Goal: Check status: Check status

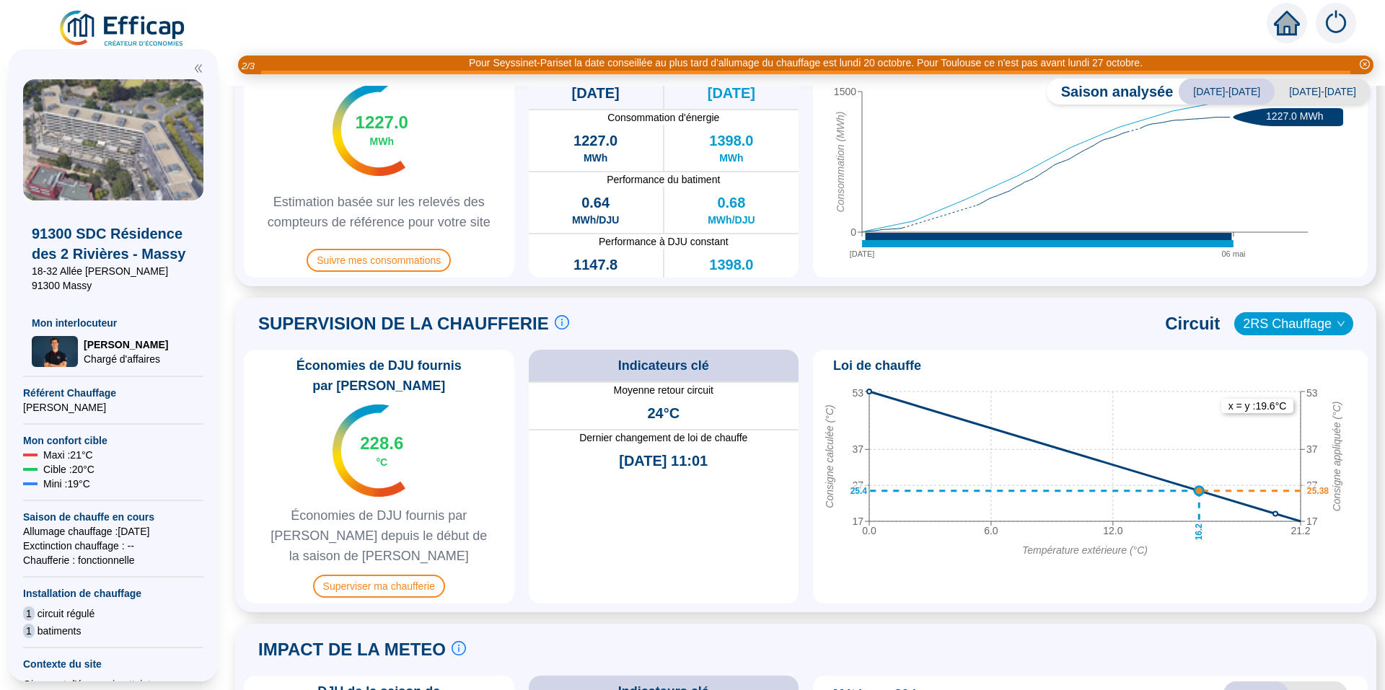
scroll to position [505, 0]
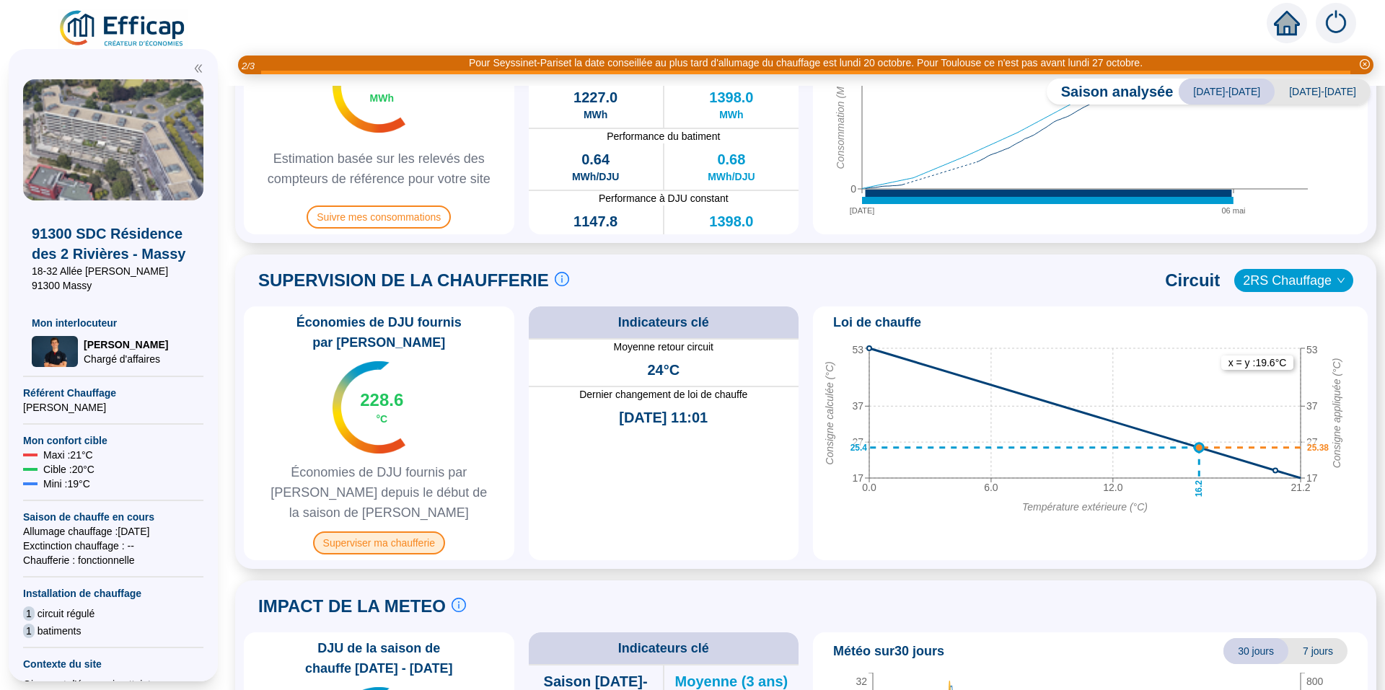
click at [411, 532] on span "Superviser ma chaufferie" at bounding box center [379, 543] width 132 height 23
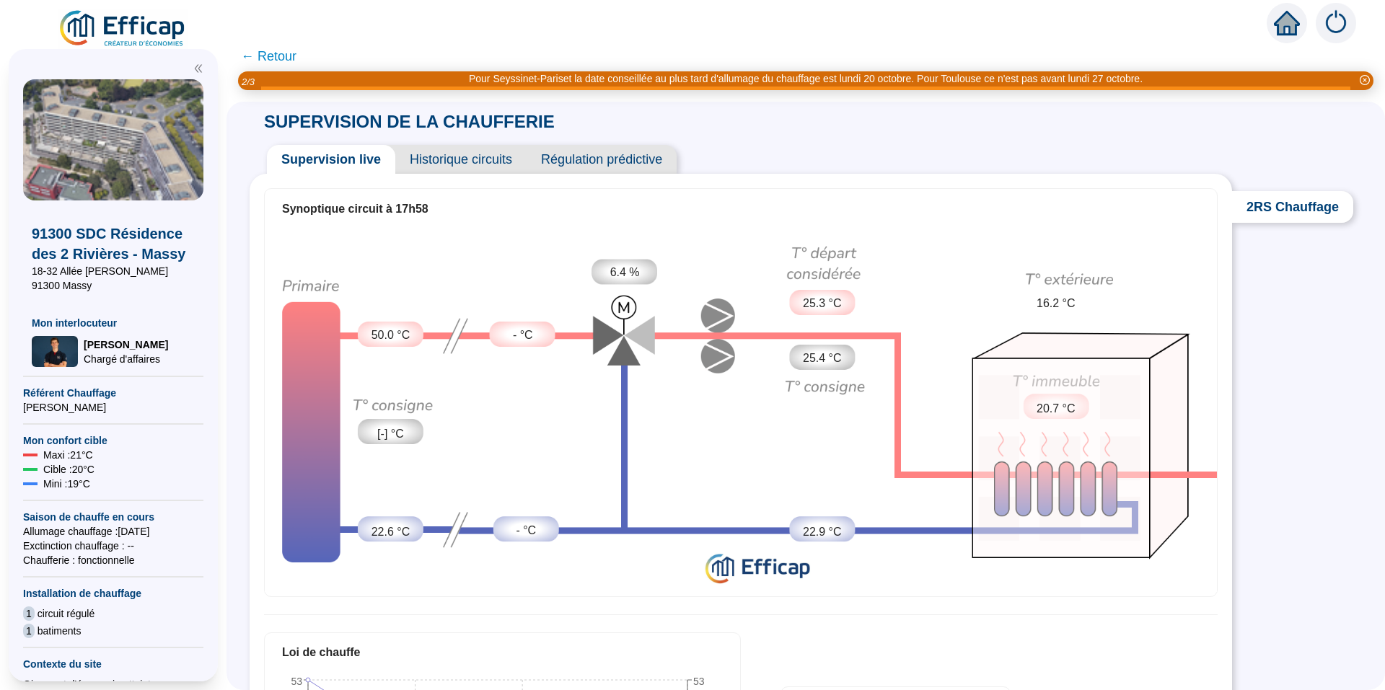
click at [286, 58] on span "← Retour" at bounding box center [269, 56] width 56 height 20
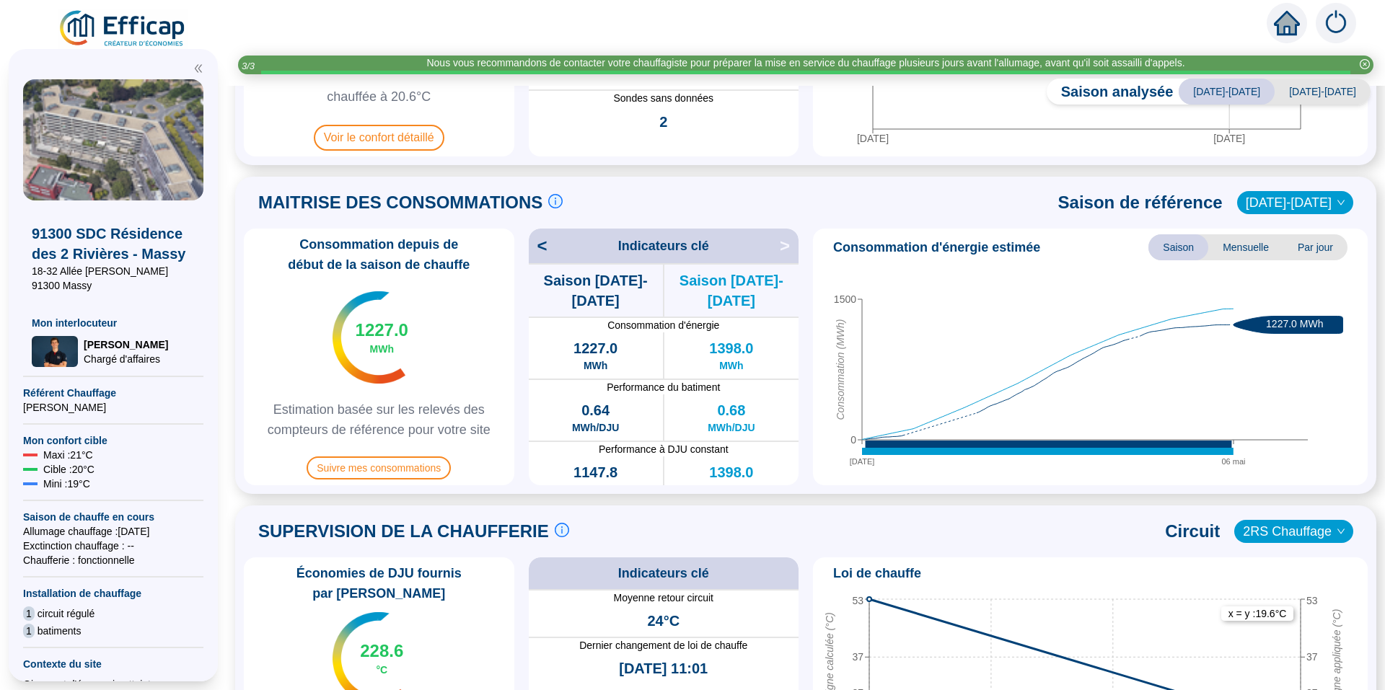
scroll to position [253, 0]
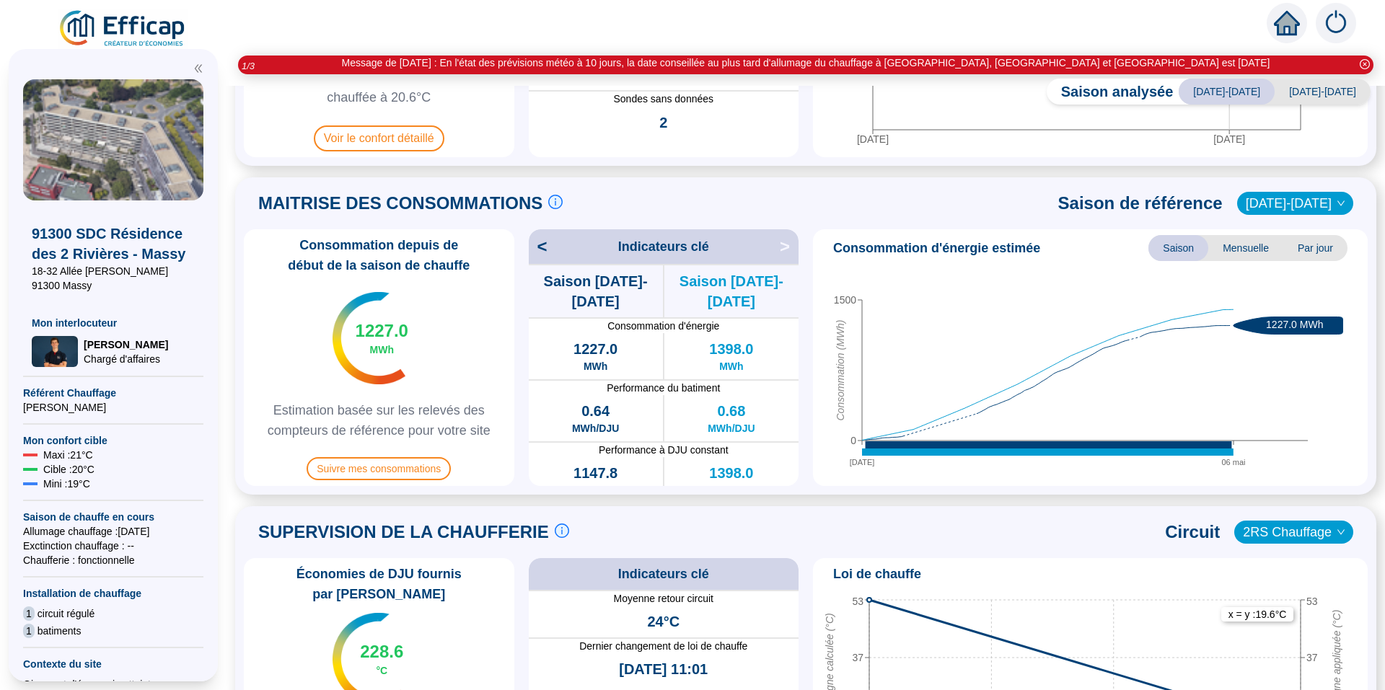
click at [1318, 94] on span "[DATE]-[DATE]" at bounding box center [1323, 92] width 96 height 26
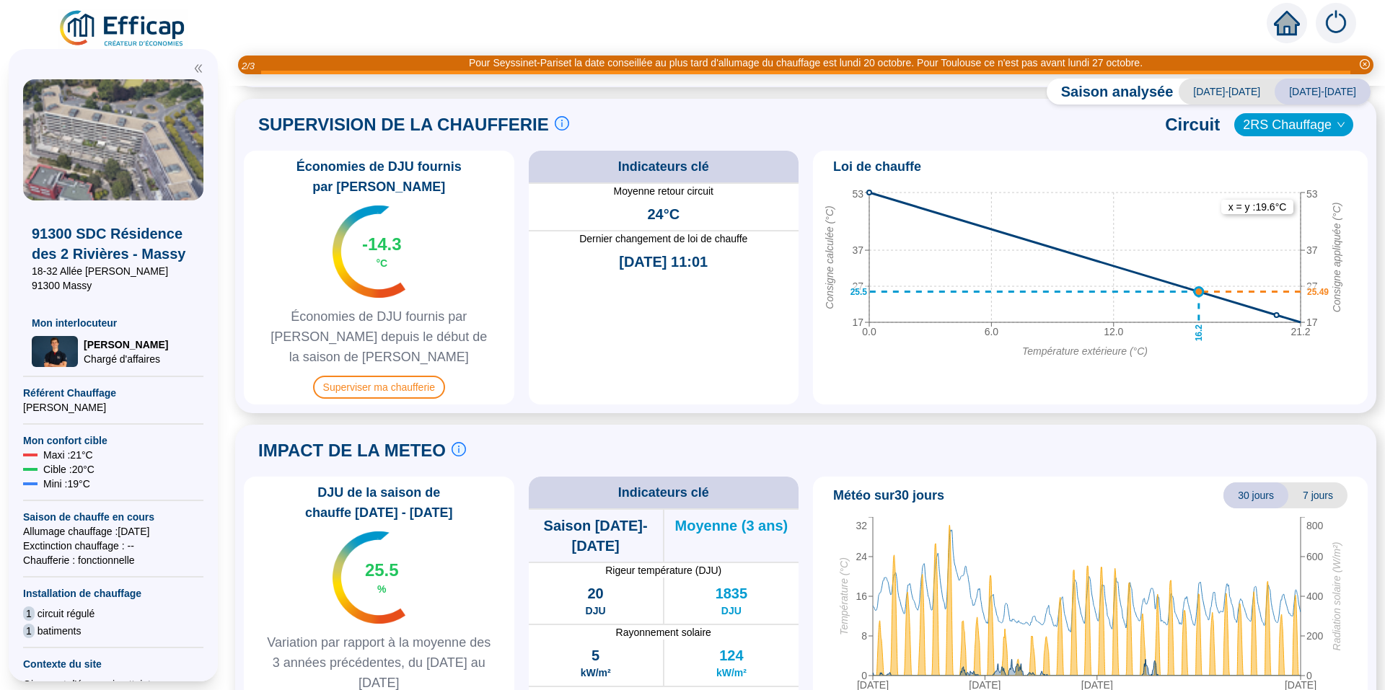
scroll to position [686, 0]
